Goal: Task Accomplishment & Management: Manage account settings

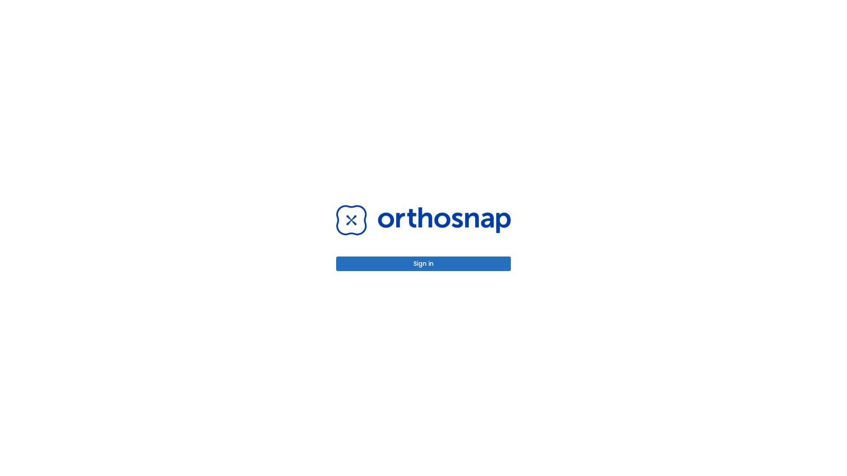
click at [423, 264] on button "Sign in" at bounding box center [423, 264] width 175 height 15
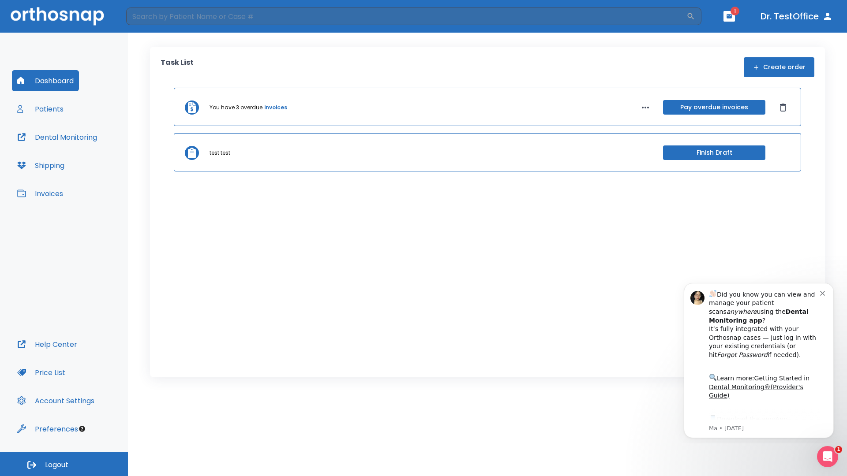
click at [64, 464] on span "Logout" at bounding box center [56, 466] width 23 height 10
